Goal: Transaction & Acquisition: Obtain resource

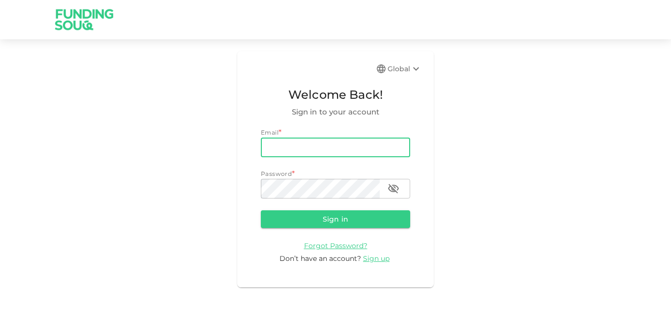
type input "[EMAIL_ADDRESS][DOMAIN_NAME]"
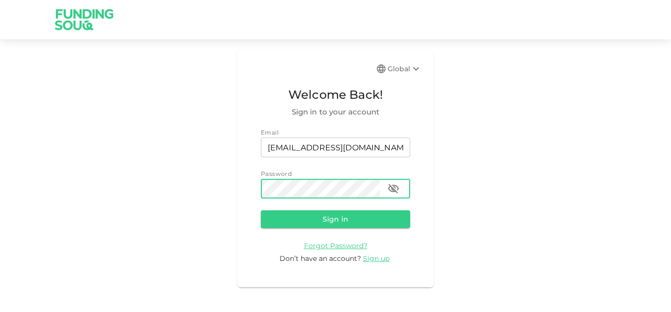
click at [261, 210] on button "Sign in" at bounding box center [335, 219] width 149 height 18
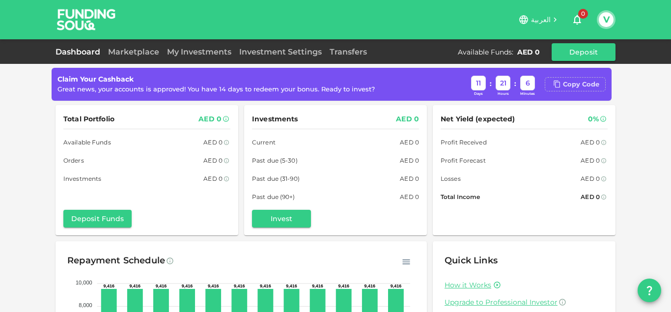
click at [588, 83] on div "Copy Code" at bounding box center [581, 85] width 36 height 10
click at [215, 54] on link "My Investments" at bounding box center [199, 51] width 72 height 9
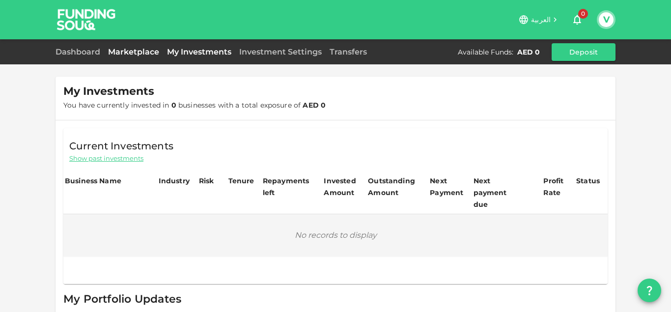
click at [130, 51] on link "Marketplace" at bounding box center [133, 51] width 59 height 9
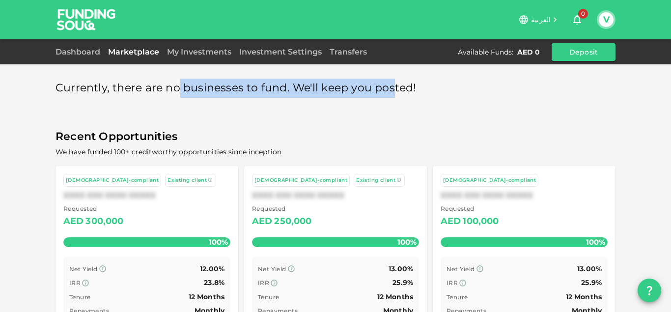
drag, startPoint x: 172, startPoint y: 82, endPoint x: 387, endPoint y: 90, distance: 214.8
click at [387, 90] on span "Currently, there are no businesses to fund. We'll keep you posted!" at bounding box center [235, 88] width 361 height 19
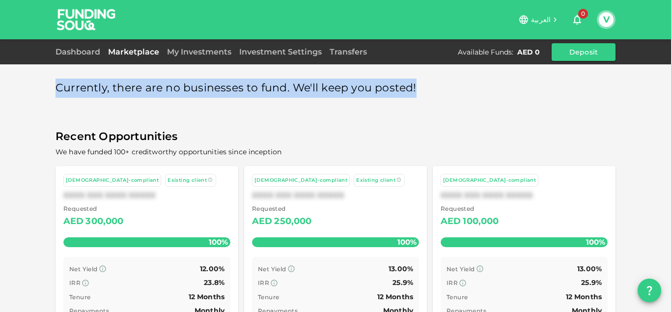
drag, startPoint x: 433, startPoint y: 90, endPoint x: 19, endPoint y: 76, distance: 413.7
click at [19, 76] on div "Currently, there are no businesses to fund. We'll keep you posted! Recent Oppor…" at bounding box center [335, 181] width 671 height 363
click at [79, 53] on link "Dashboard" at bounding box center [79, 51] width 49 height 9
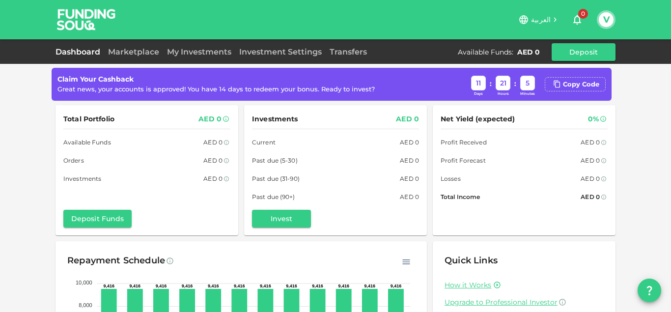
click at [576, 22] on icon "button" at bounding box center [577, 20] width 8 height 10
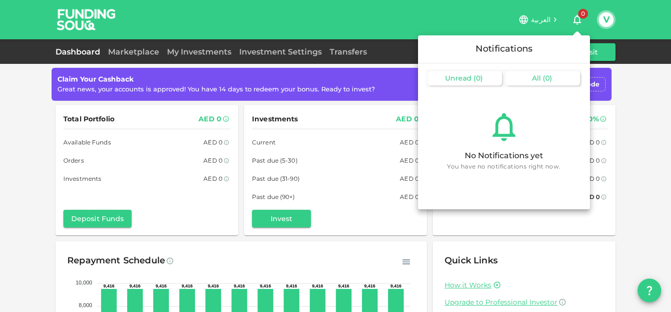
click at [541, 77] on div "All ( 0 )" at bounding box center [543, 78] width 74 height 14
click at [606, 19] on div at bounding box center [335, 156] width 671 height 312
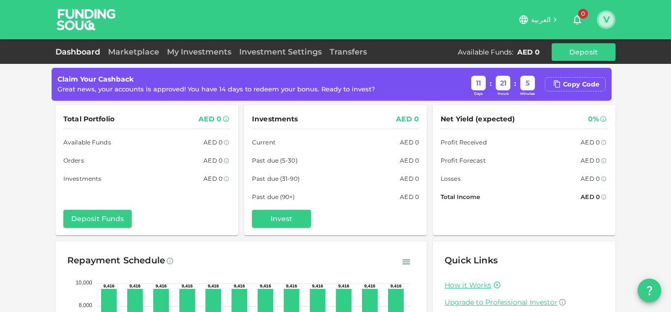
click at [607, 21] on button "V" at bounding box center [606, 19] width 15 height 15
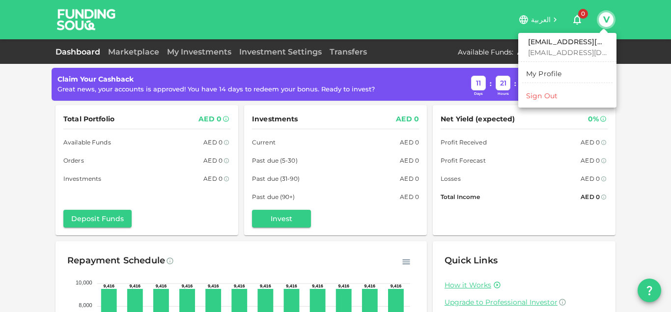
click at [136, 53] on div at bounding box center [335, 156] width 671 height 312
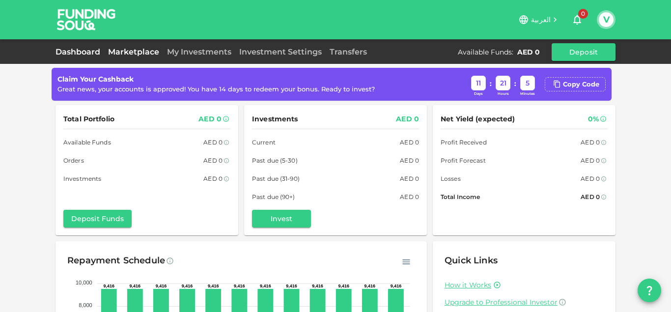
click at [137, 54] on link "Marketplace" at bounding box center [133, 51] width 59 height 9
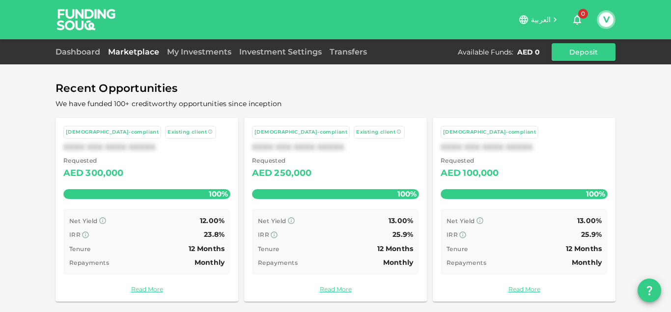
scroll to position [52, 0]
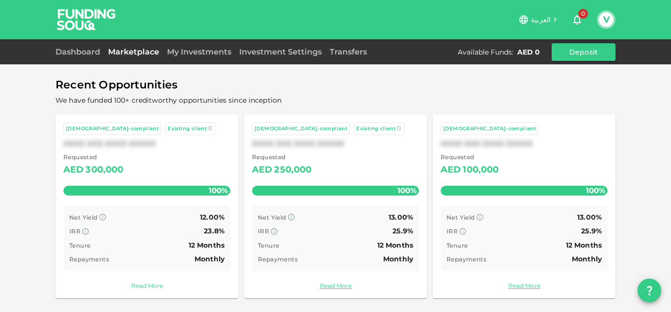
click at [141, 285] on link "Read More" at bounding box center [146, 285] width 167 height 9
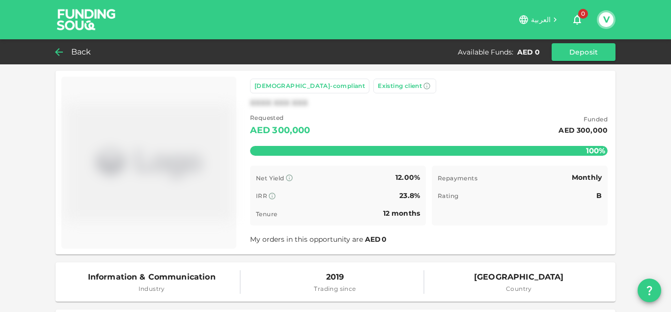
click at [58, 51] on icon at bounding box center [59, 52] width 12 height 12
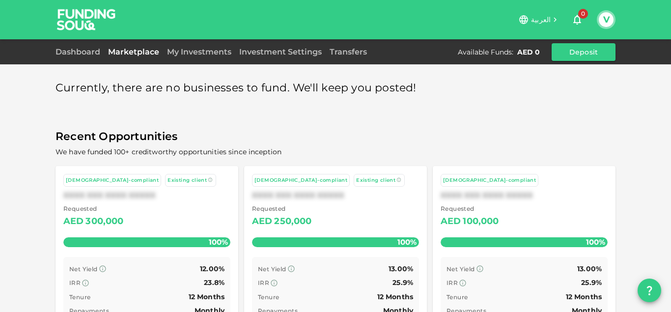
click at [356, 179] on span "Existing client" at bounding box center [375, 180] width 39 height 6
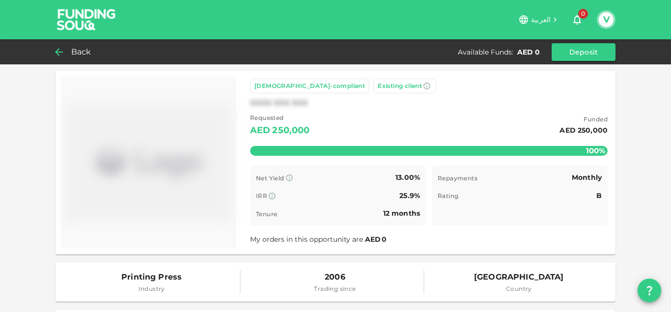
click at [75, 52] on span "Back" at bounding box center [81, 52] width 20 height 14
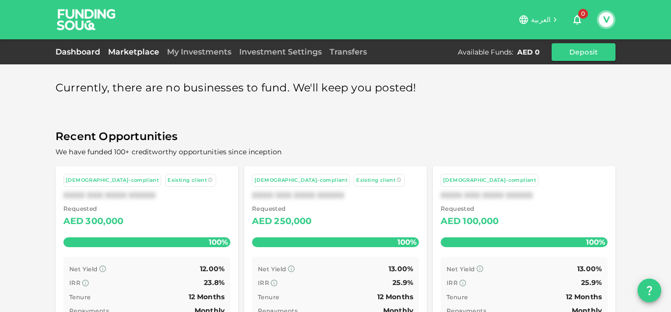
click at [80, 55] on link "Dashboard" at bounding box center [79, 51] width 49 height 9
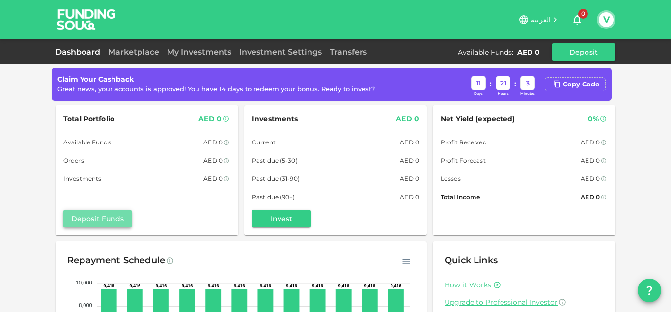
click at [120, 217] on button "Deposit Funds" at bounding box center [97, 219] width 68 height 18
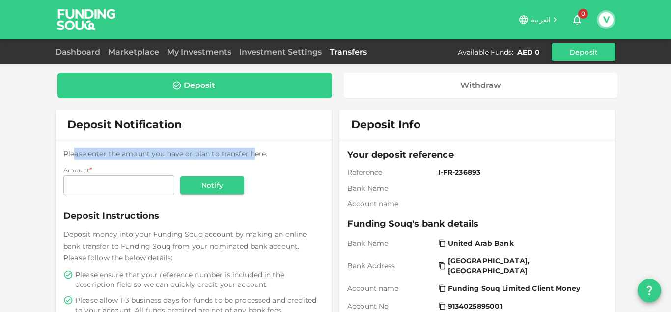
drag, startPoint x: 70, startPoint y: 153, endPoint x: 250, endPoint y: 149, distance: 179.8
click at [250, 149] on div "Please enter the amount you have or plan to transfer here. Amount * Amount Amou…" at bounding box center [193, 172] width 260 height 49
click at [261, 55] on link "Investment Settings" at bounding box center [280, 51] width 90 height 9
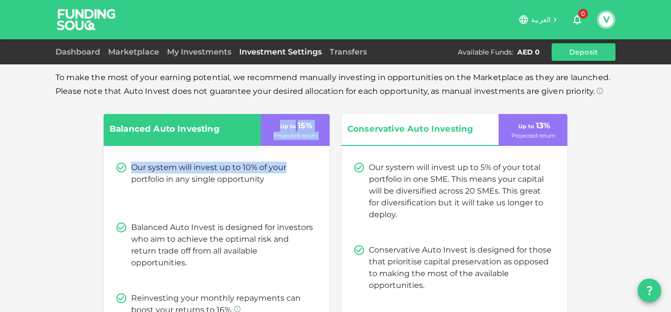
drag, startPoint x: 269, startPoint y: 127, endPoint x: 323, endPoint y: 148, distance: 58.0
click at [323, 148] on div "Balanced Auto Investing Up to 15 % Projected return Our system will invest up t…" at bounding box center [217, 221] width 226 height 214
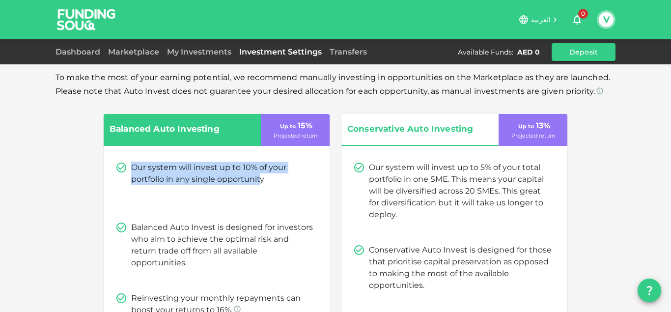
drag, startPoint x: 255, startPoint y: 179, endPoint x: 122, endPoint y: 161, distance: 134.9
click at [122, 161] on div "Our system will invest up to 10% of your portfolio in any single opportunity Ba…" at bounding box center [217, 239] width 226 height 178
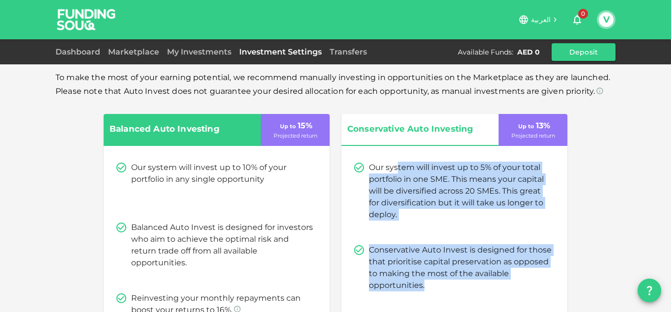
drag, startPoint x: 394, startPoint y: 168, endPoint x: 511, endPoint y: 298, distance: 174.6
click at [511, 298] on div "Our system will invest up to 5% of your total portfolio in one SME. This means …" at bounding box center [454, 250] width 226 height 200
click at [492, 244] on p "Conservative Auto Invest is designed for those that prioritise capital preserva…" at bounding box center [460, 267] width 183 height 47
